Goal: Book appointment/travel/reservation

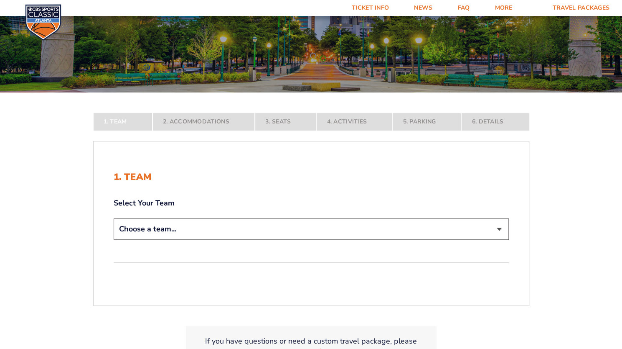
scroll to position [209, 0]
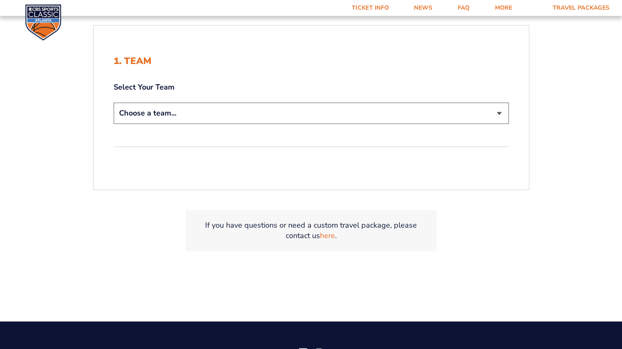
click at [247, 106] on select "Choose a team... [US_STATE] Wildcats [US_STATE] State Buckeyes [US_STATE] Tar H…" at bounding box center [311, 112] width 395 height 21
select select "20108"
click at [114, 102] on select "Choose a team... [US_STATE] Wildcats [US_STATE] State Buckeyes [US_STATE] Tar H…" at bounding box center [311, 112] width 395 height 21
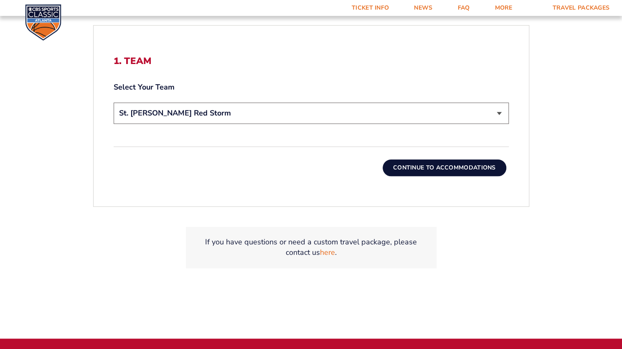
click at [409, 164] on button "Continue To Accommodations" at bounding box center [445, 167] width 124 height 17
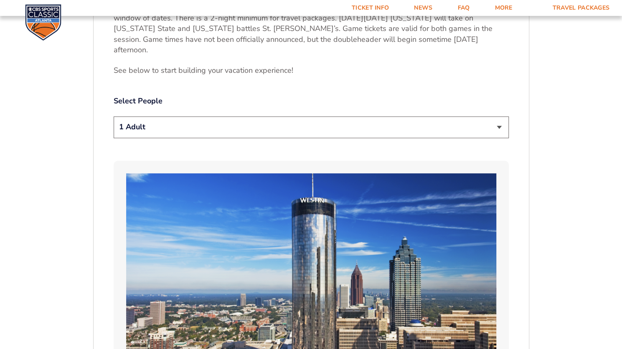
scroll to position [415, 0]
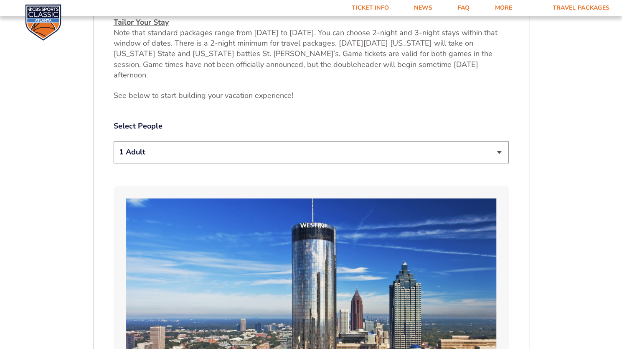
click at [214, 141] on select "1 Adult 2 Adults 3 Adults 4 Adults 2 Adults + 1 Child 2 Adults + 2 Children 2 A…" at bounding box center [311, 151] width 395 height 21
click at [272, 90] on p "See below to start building your vacation experience!" at bounding box center [311, 95] width 395 height 10
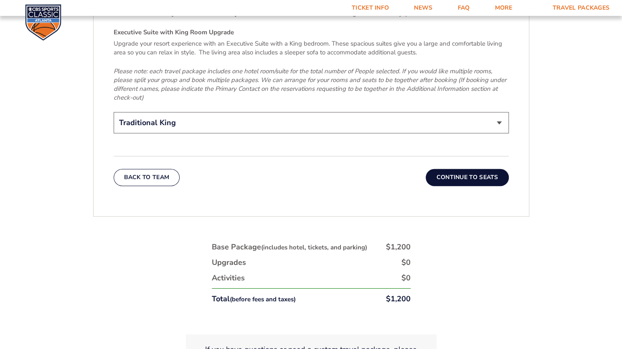
scroll to position [1377, 0]
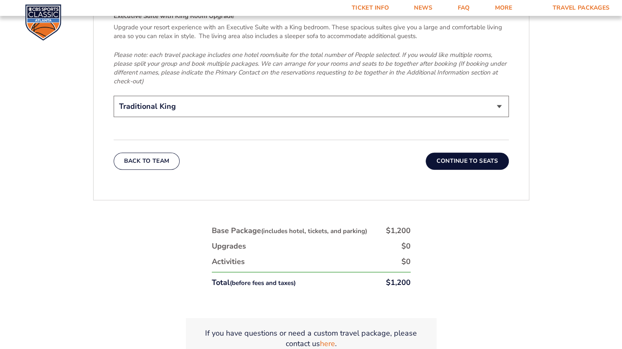
click at [451, 153] on button "Continue To Seats" at bounding box center [467, 161] width 83 height 17
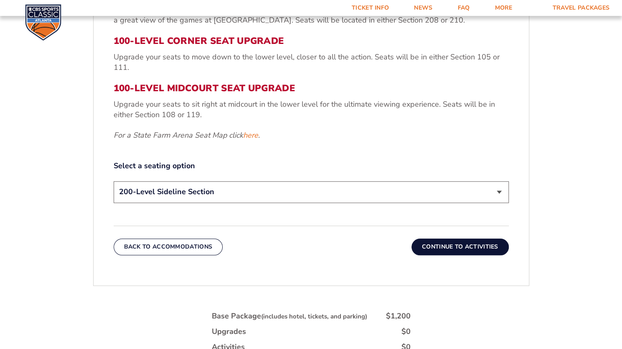
scroll to position [374, 0]
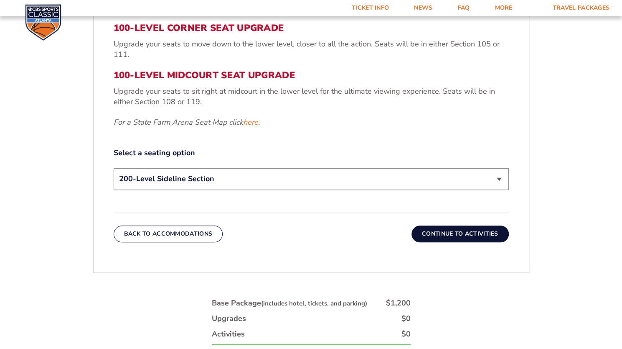
click at [257, 186] on select "200-Level Sideline Section 100-Level Corner Seat Upgrade (+$120 per person) 100…" at bounding box center [311, 178] width 395 height 21
select select "100-Level Corner Seat Upgrade"
click at [114, 168] on select "200-Level Sideline Section 100-Level Corner Seat Upgrade (+$120 per person) 100…" at bounding box center [311, 178] width 395 height 21
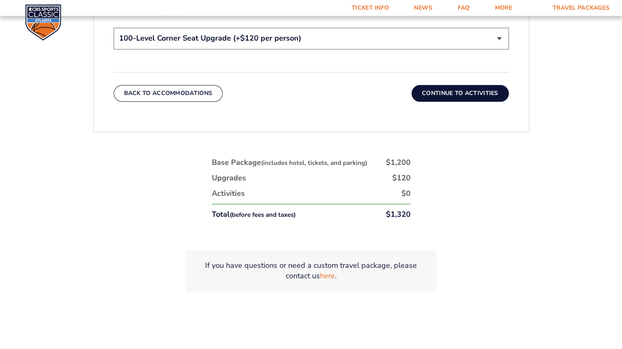
scroll to position [541, 0]
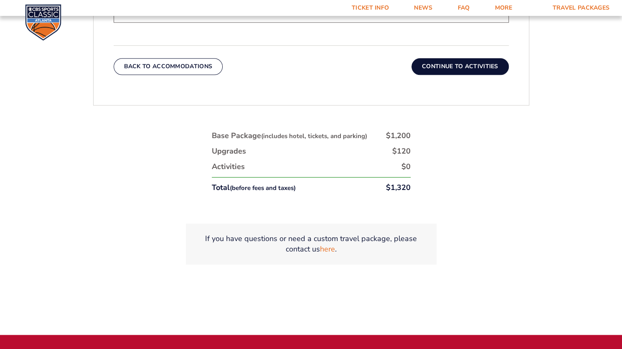
click at [458, 61] on button "Continue To Activities" at bounding box center [460, 66] width 97 height 17
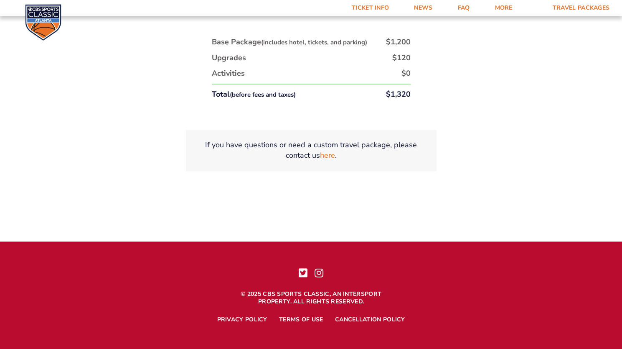
scroll to position [538, 0]
